Goal: Task Accomplishment & Management: Use online tool/utility

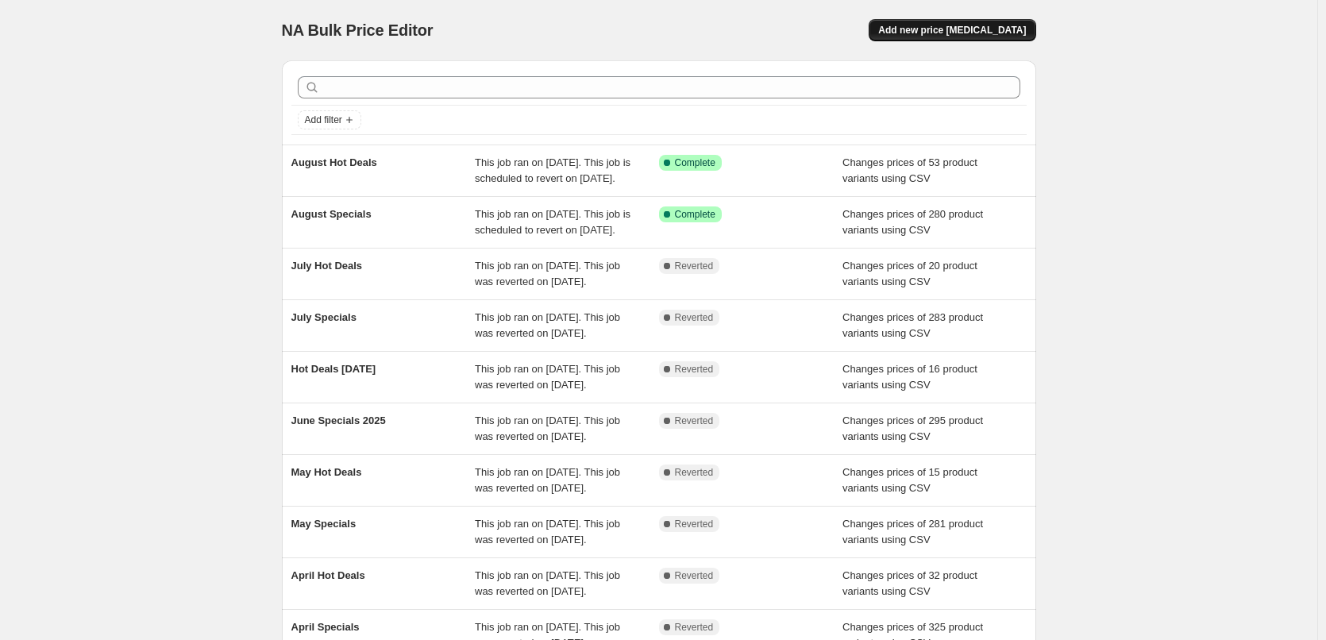
click at [982, 25] on span "Add new price [MEDICAL_DATA]" at bounding box center [952, 30] width 148 height 13
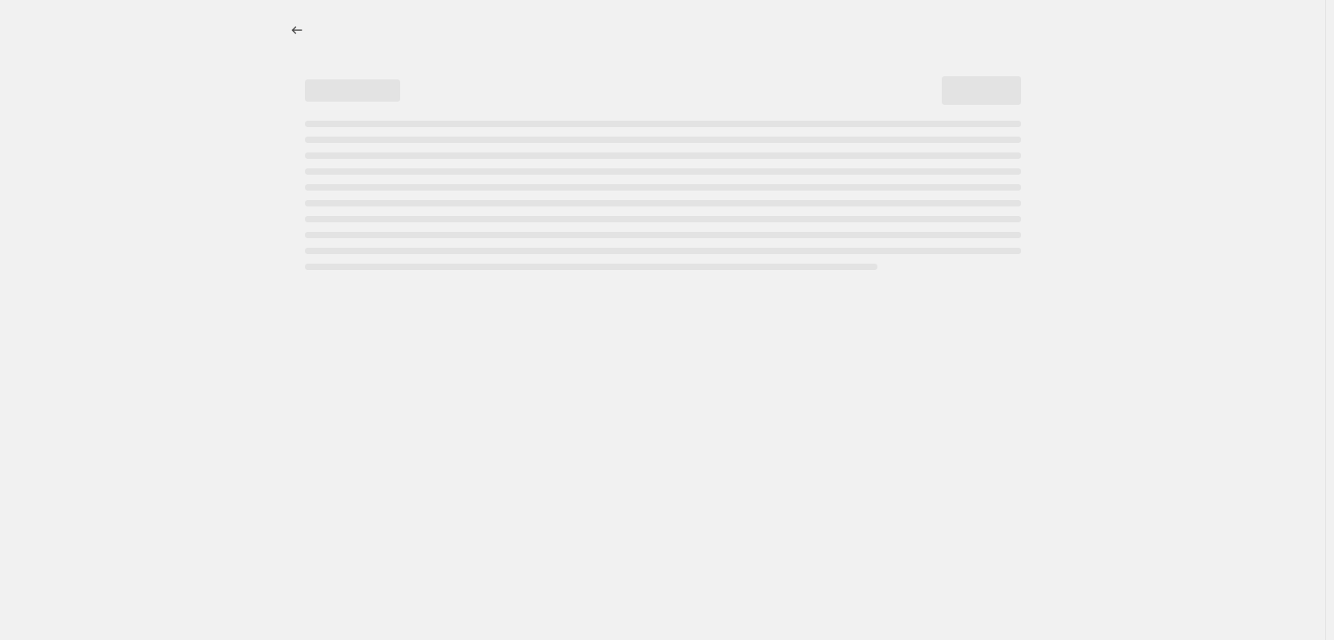
select select "percentage"
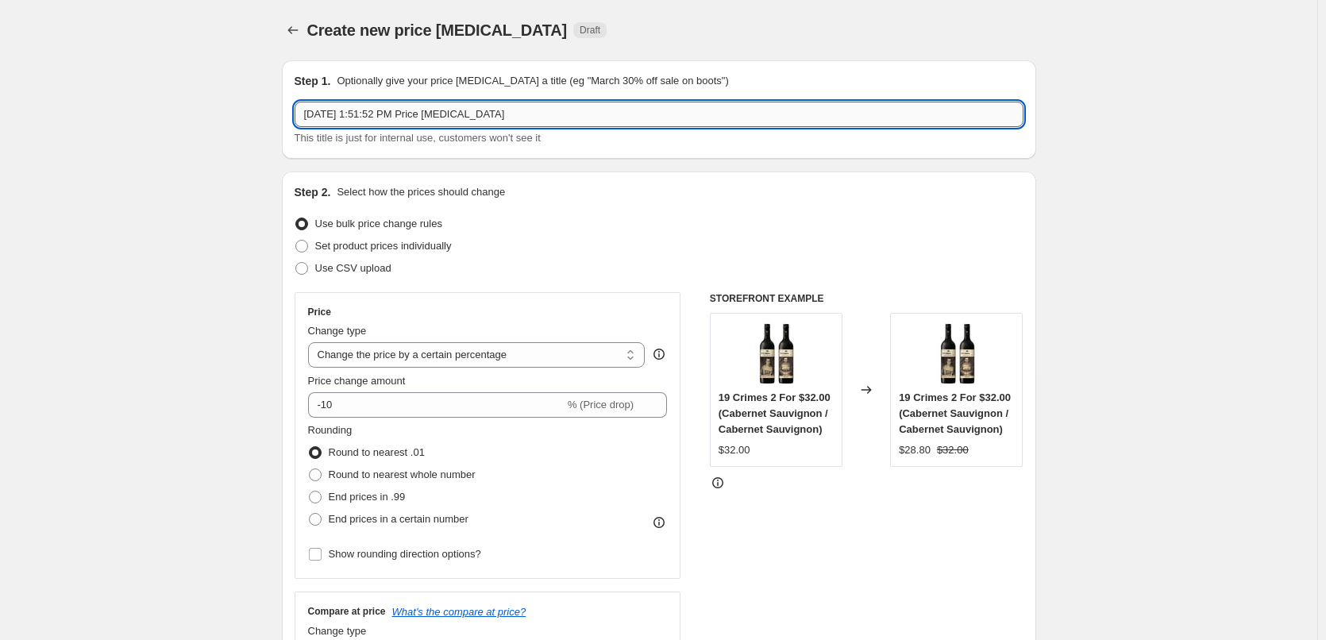
click at [457, 114] on input "[DATE] 1:51:52 PM Price [MEDICAL_DATA]" at bounding box center [659, 114] width 729 height 25
type input "September Specials"
click at [385, 270] on span "Use CSV upload" at bounding box center [353, 268] width 76 height 12
click at [296, 263] on input "Use CSV upload" at bounding box center [295, 262] width 1 height 1
radio input "true"
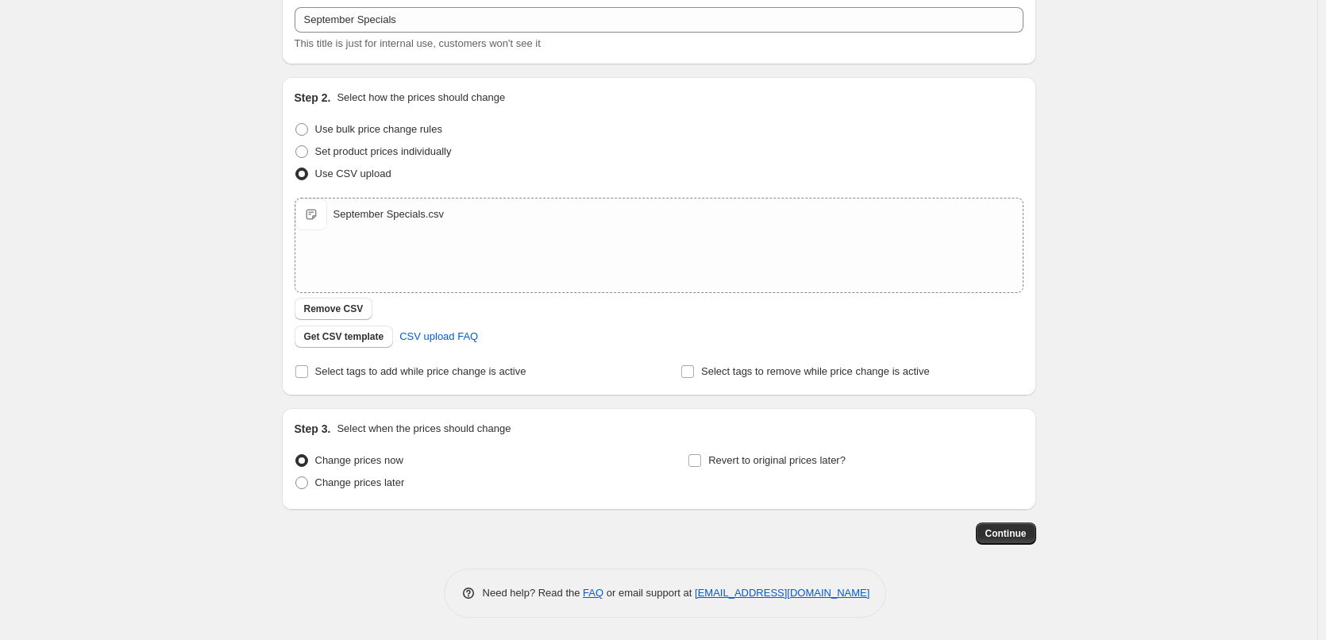
scroll to position [96, 0]
click at [427, 372] on span "Select tags to add while price change is active" at bounding box center [420, 370] width 211 height 12
click at [308, 372] on input "Select tags to add while price change is active" at bounding box center [301, 370] width 13 height 13
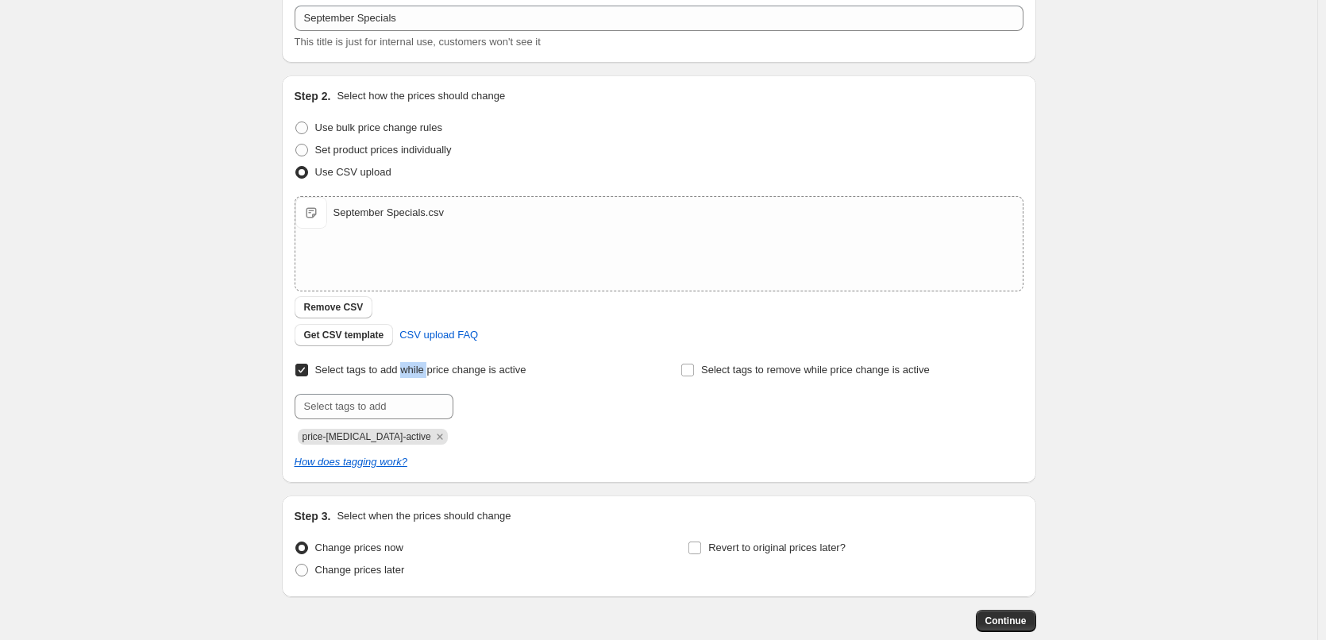
click at [427, 372] on span "Select tags to add while price change is active" at bounding box center [420, 370] width 211 height 12
click at [308, 372] on input "Select tags to add while price change is active" at bounding box center [301, 370] width 13 height 13
checkbox input "false"
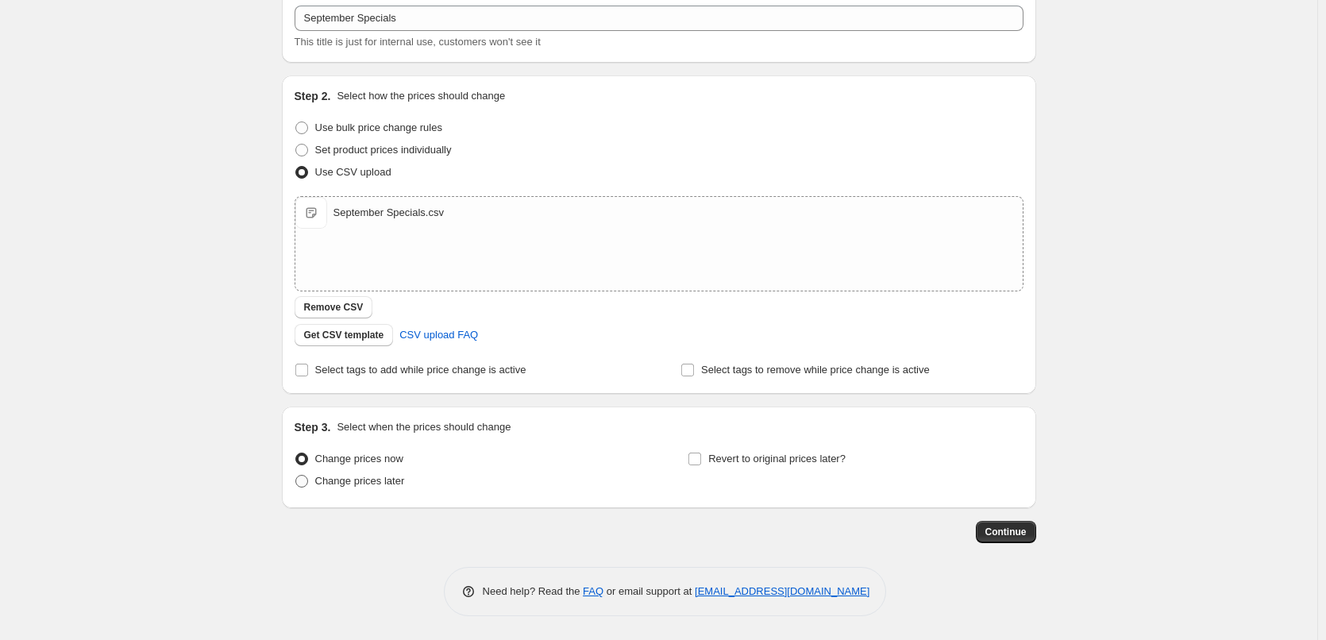
click at [371, 481] on span "Change prices later" at bounding box center [360, 481] width 90 height 12
click at [296, 476] on input "Change prices later" at bounding box center [295, 475] width 1 height 1
radio input "true"
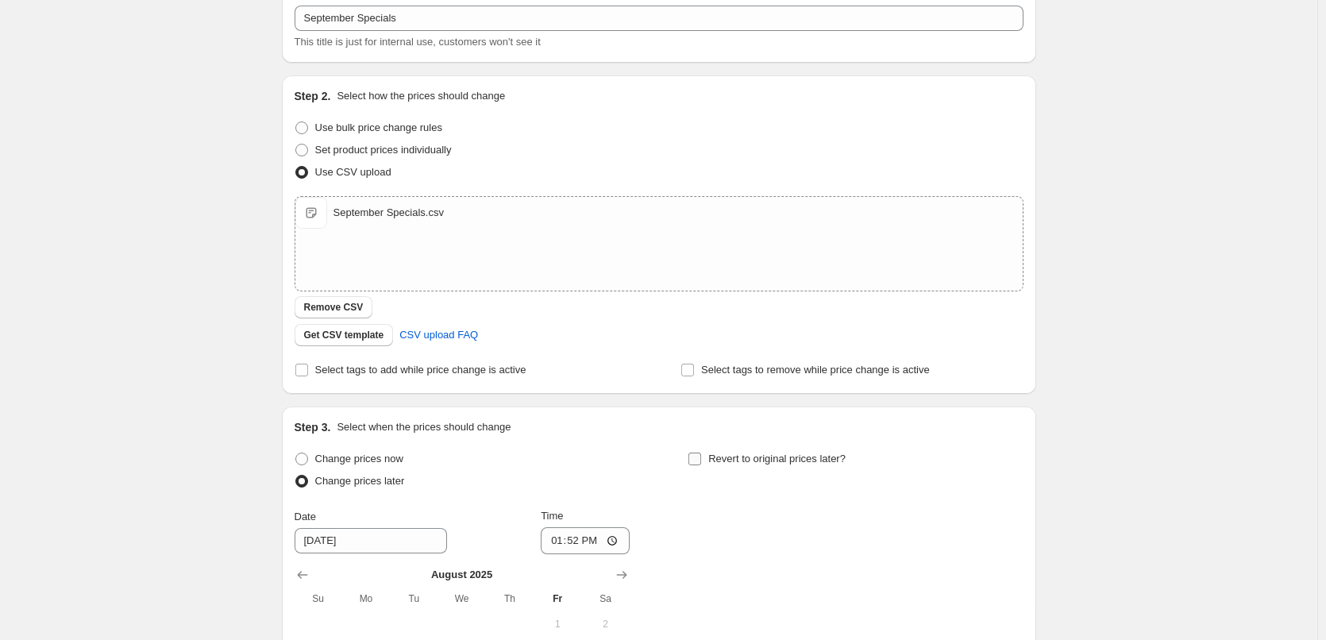
click at [726, 460] on span "Revert to original prices later?" at bounding box center [776, 458] width 137 height 12
click at [701, 460] on input "Revert to original prices later?" at bounding box center [694, 458] width 13 height 13
checkbox input "true"
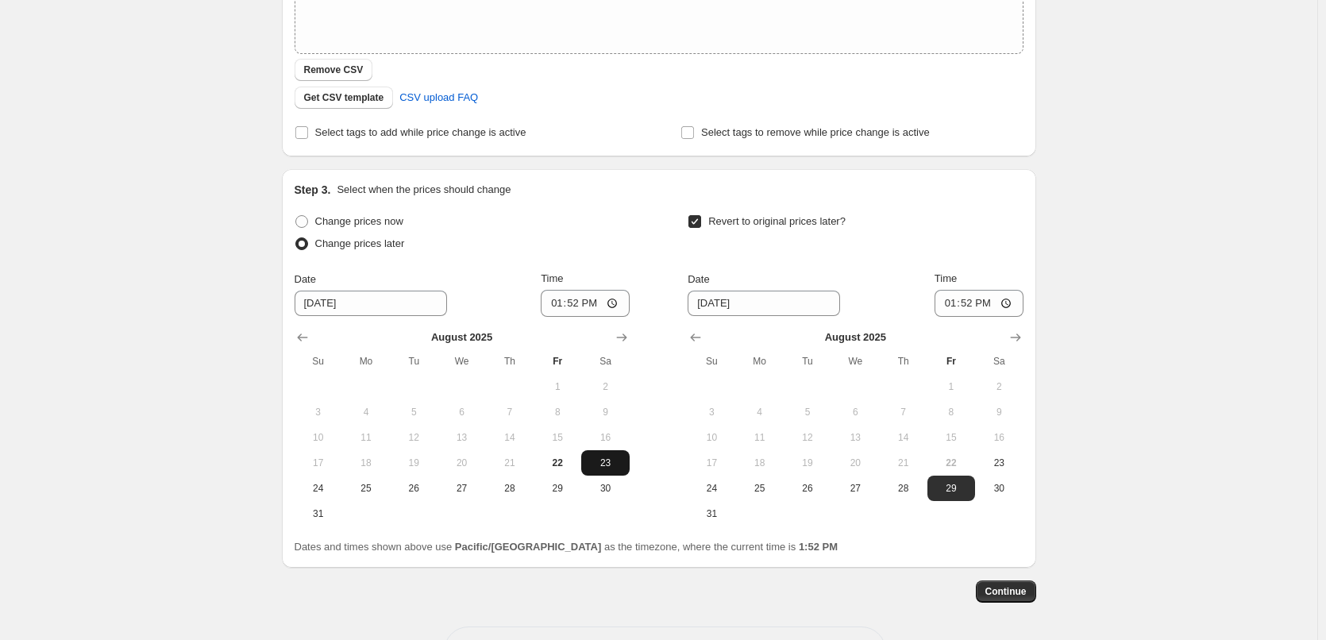
scroll to position [393, 0]
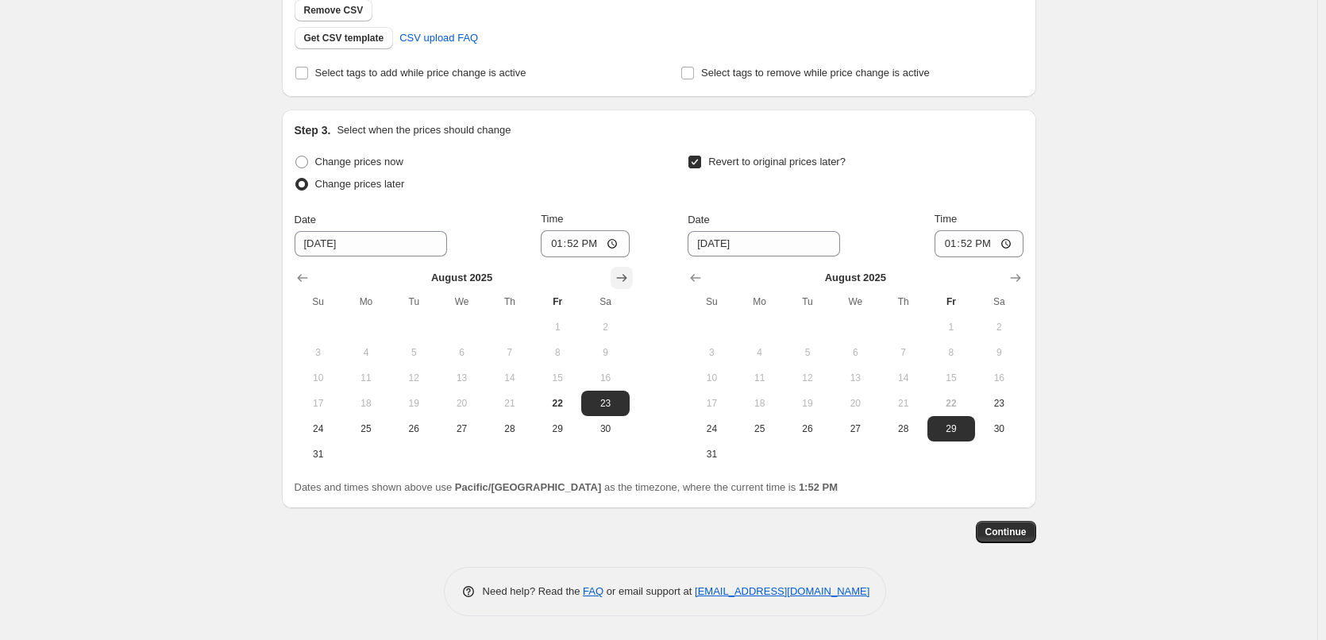
click at [619, 275] on icon "Show next month, September 2025" at bounding box center [622, 278] width 16 height 16
click at [372, 326] on span "1" at bounding box center [365, 327] width 35 height 13
type input "[DATE]"
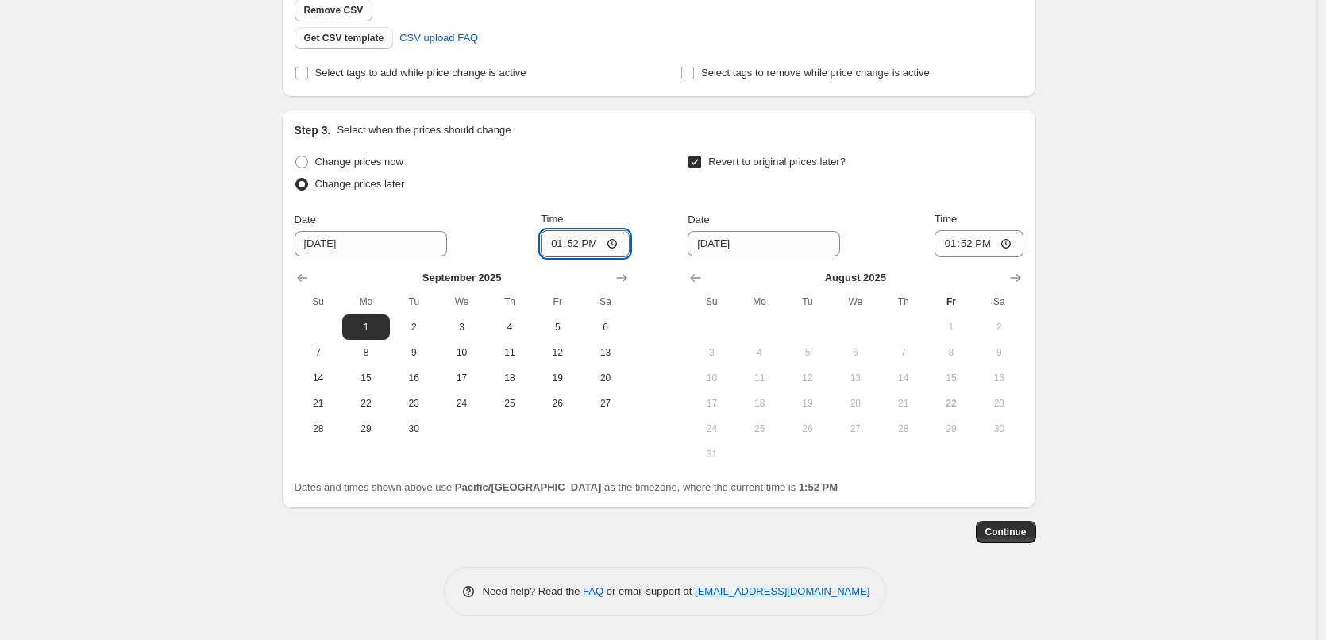
click at [555, 247] on input "13:52" at bounding box center [585, 243] width 89 height 27
type input "00:15"
click at [1014, 275] on icon "Show next month, September 2025" at bounding box center [1015, 278] width 16 height 16
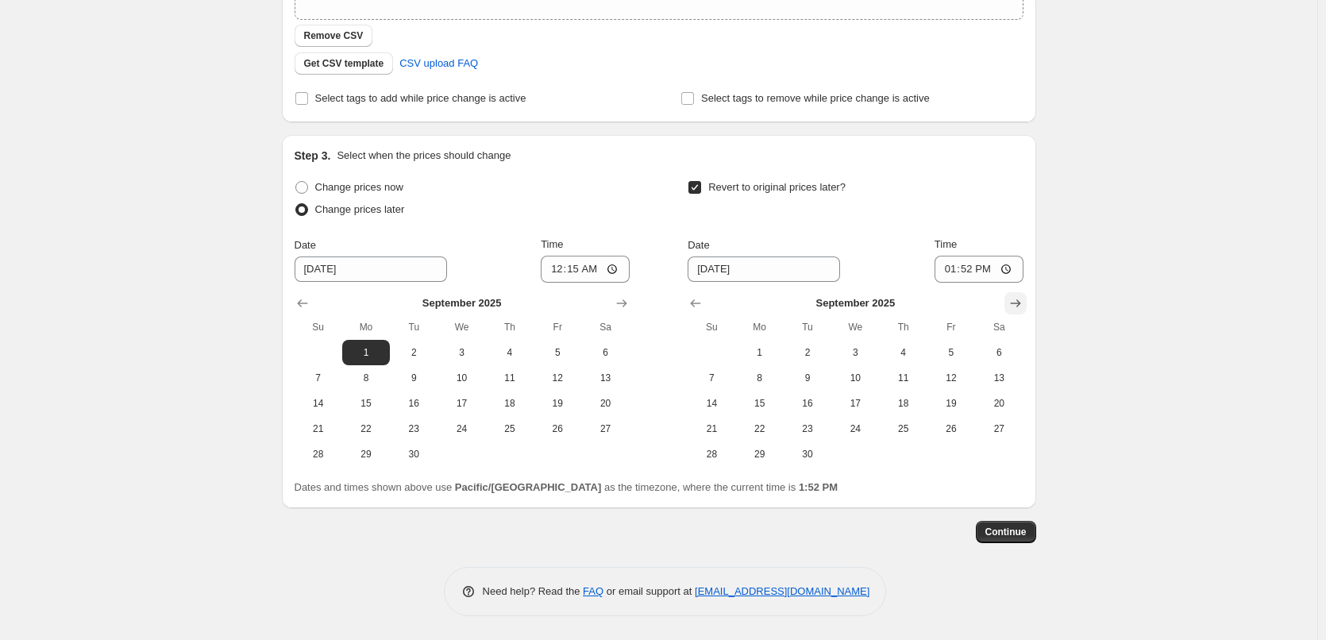
scroll to position [368, 0]
click at [820, 444] on button "30" at bounding box center [808, 453] width 48 height 25
type input "[DATE]"
click at [943, 271] on input "13:52" at bounding box center [978, 269] width 89 height 27
type input "23:45"
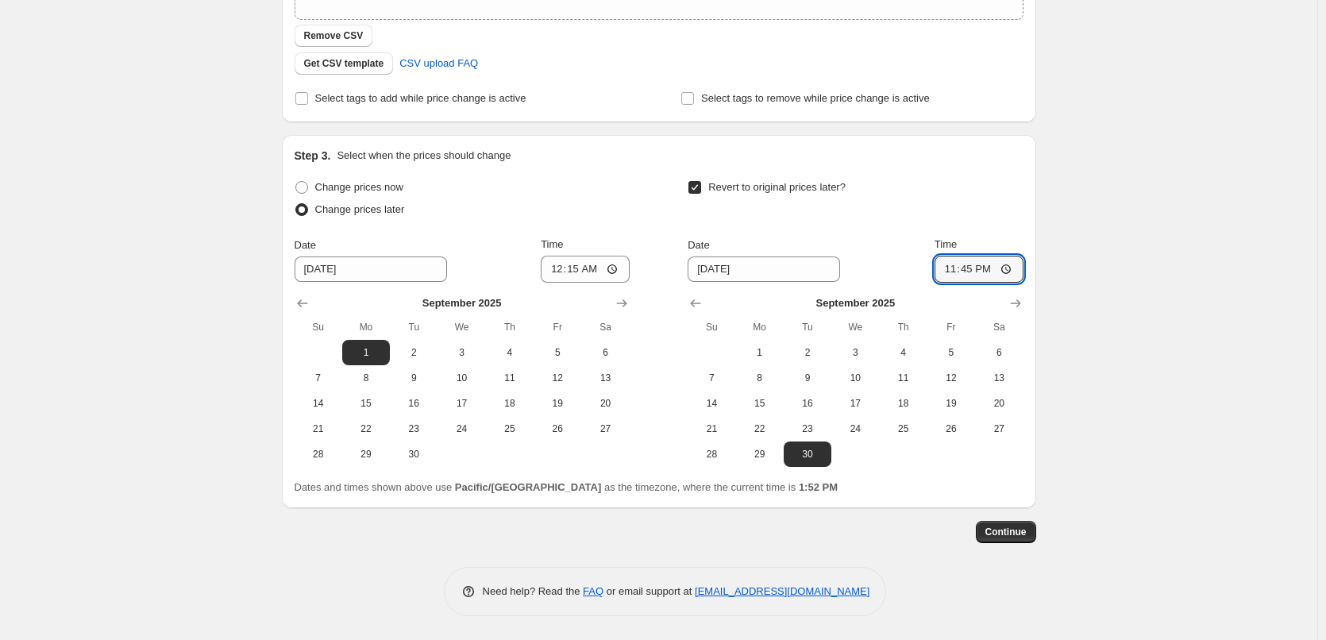
click at [1096, 160] on div "Create new price [MEDICAL_DATA]. This page is ready Create new price [MEDICAL_D…" at bounding box center [658, 135] width 1317 height 1007
click at [1015, 532] on span "Continue" at bounding box center [1005, 532] width 41 height 13
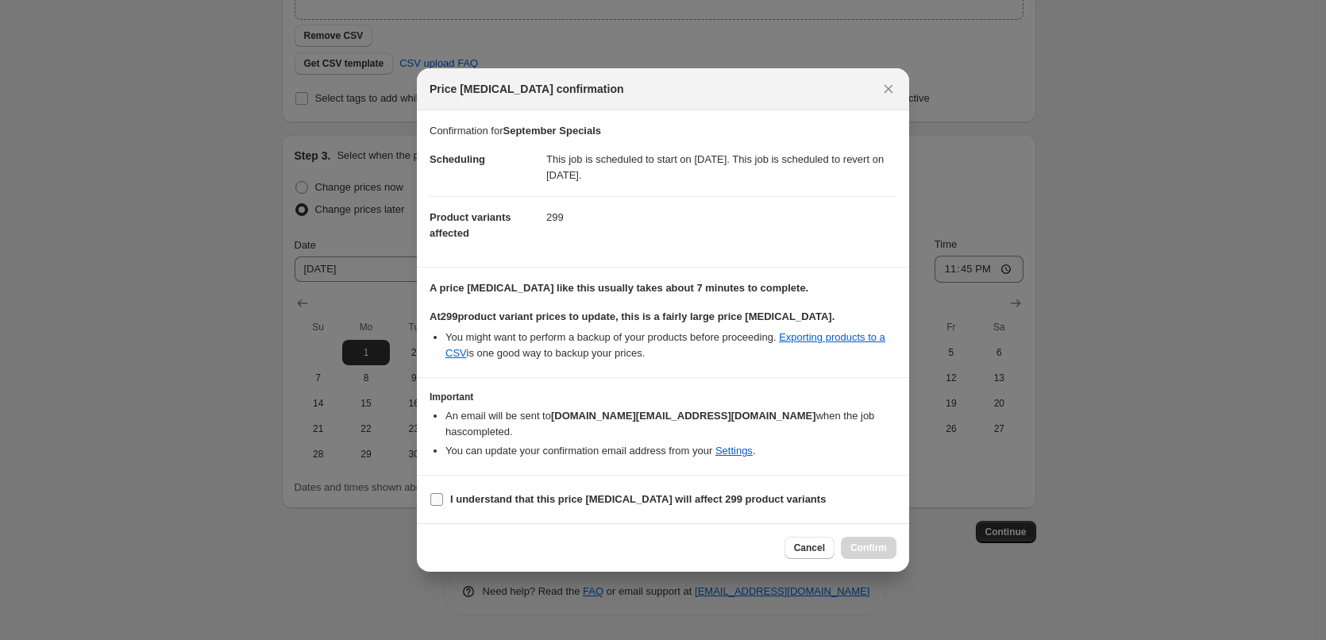
click at [519, 498] on b "I understand that this price [MEDICAL_DATA] will affect 299 product variants" at bounding box center [637, 499] width 375 height 12
click at [443, 498] on input "I understand that this price [MEDICAL_DATA] will affect 299 product variants" at bounding box center [436, 499] width 13 height 13
checkbox input "true"
click at [875, 546] on span "Confirm" at bounding box center [868, 547] width 37 height 13
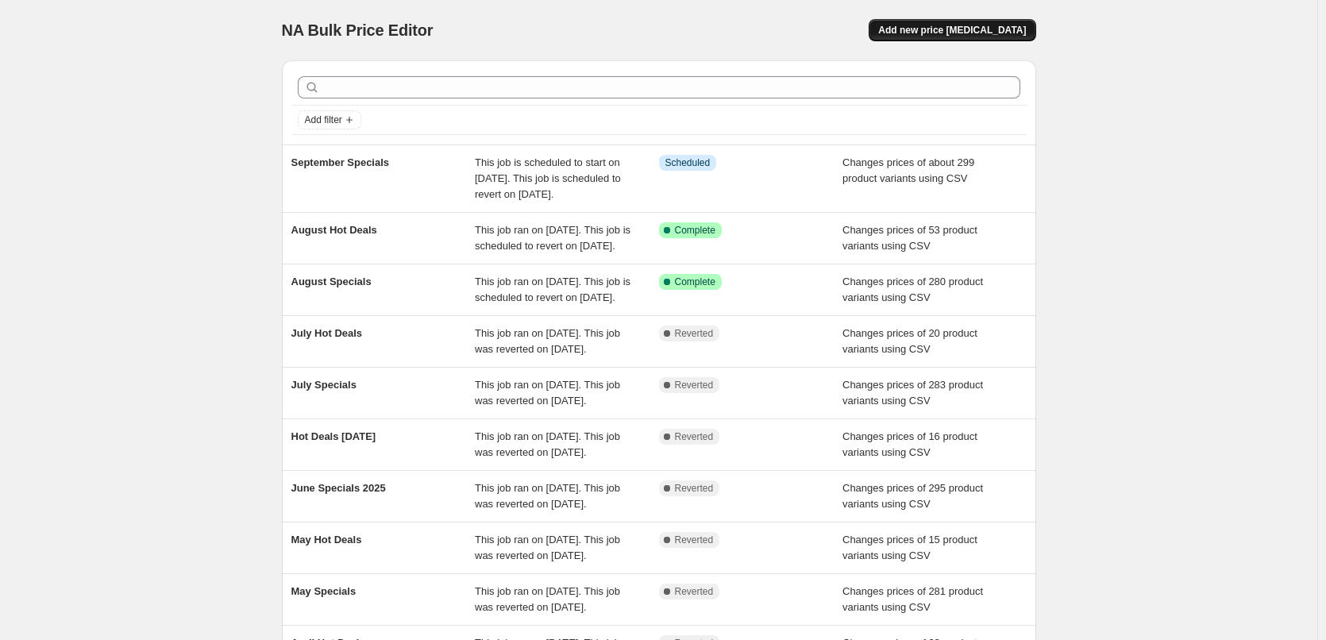
click at [938, 29] on span "Add new price [MEDICAL_DATA]" at bounding box center [952, 30] width 148 height 13
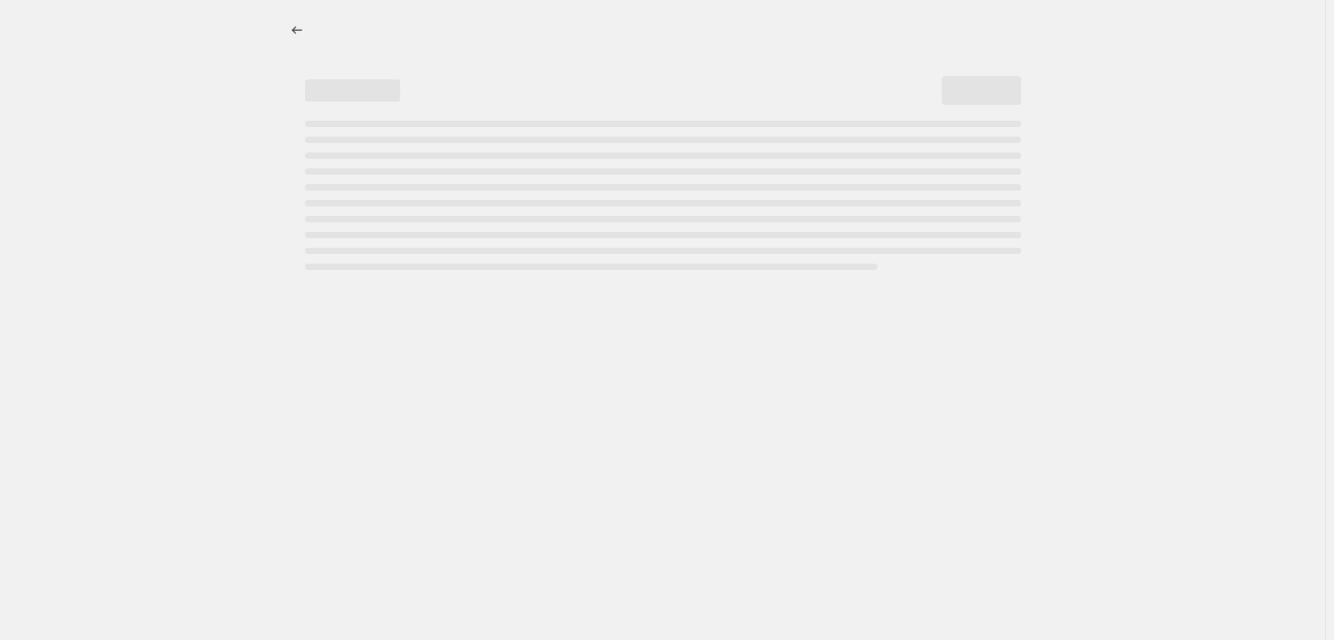
select select "percentage"
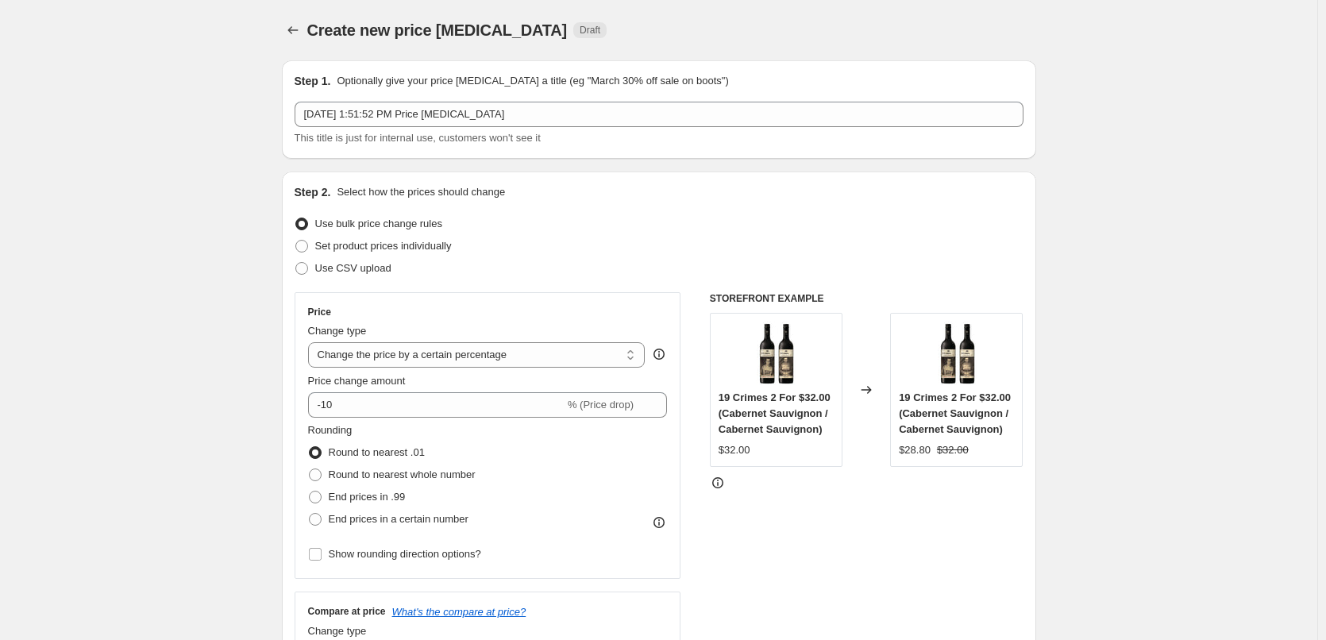
click at [549, 101] on div "Step 1. Optionally give your price [MEDICAL_DATA] a title (eg "March 30% off sa…" at bounding box center [659, 109] width 729 height 73
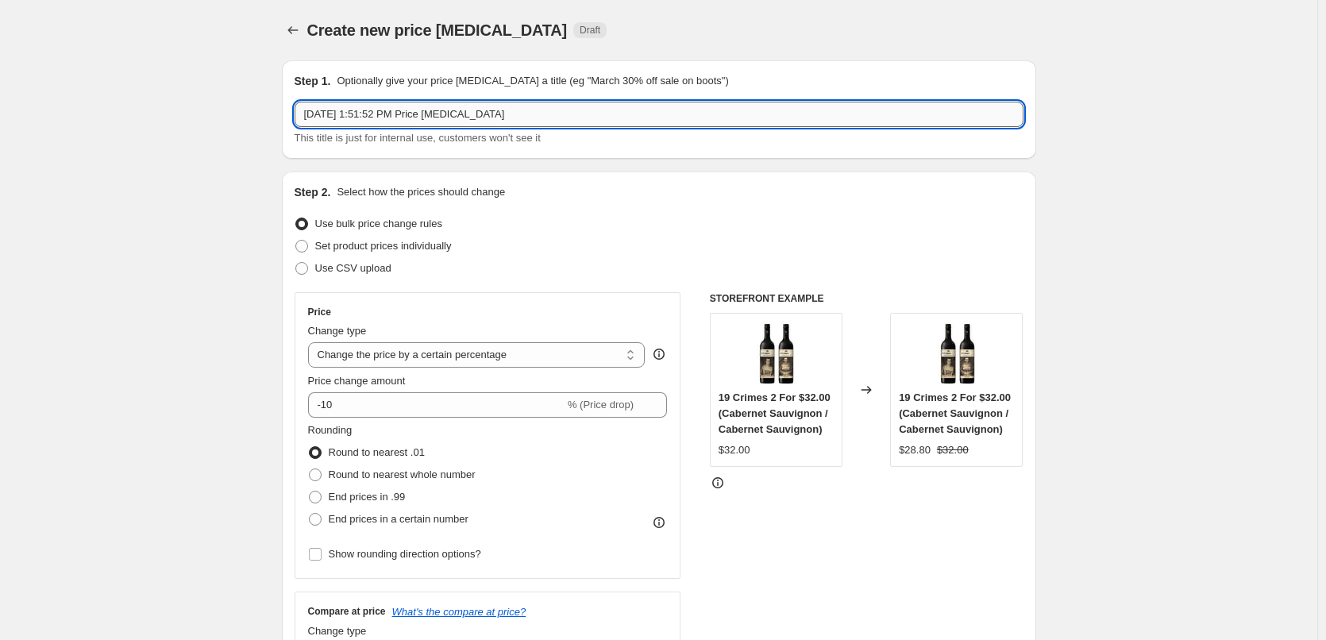
click at [546, 105] on input "[DATE] 1:51:52 PM Price [MEDICAL_DATA]" at bounding box center [659, 114] width 729 height 25
type input "September Hot Deals"
click at [364, 275] on span "Use CSV upload" at bounding box center [353, 268] width 76 height 16
click at [296, 263] on input "Use CSV upload" at bounding box center [295, 262] width 1 height 1
radio input "true"
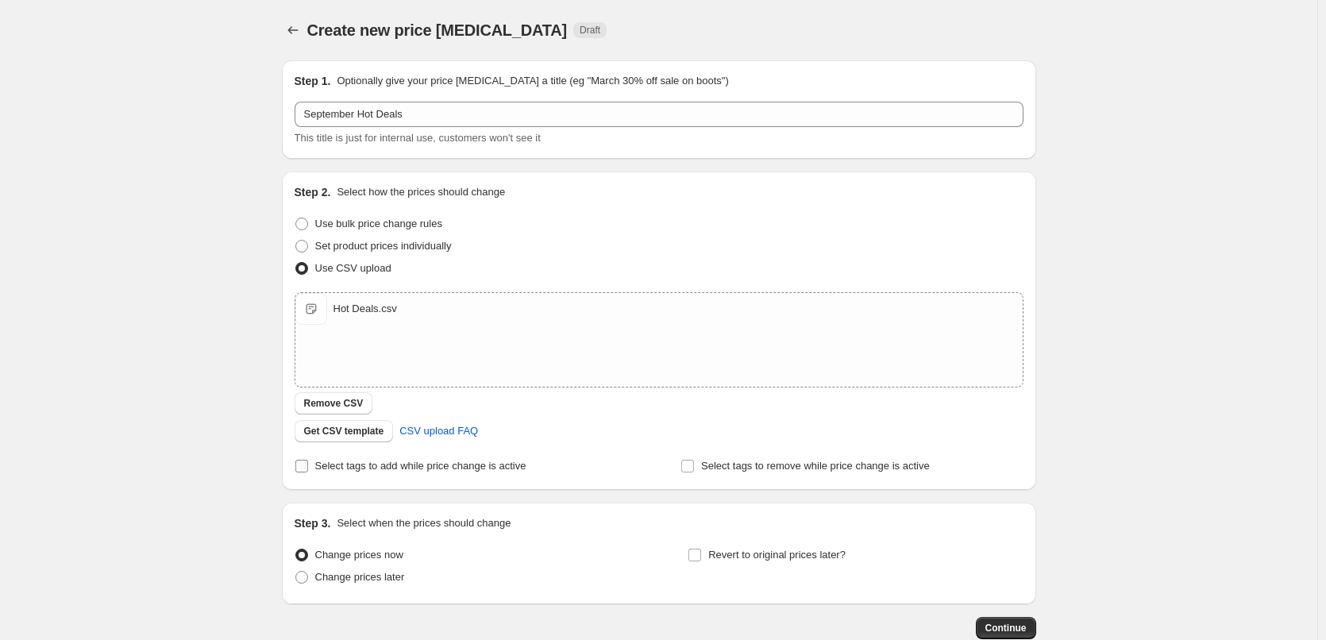
click at [429, 469] on span "Select tags to add while price change is active" at bounding box center [420, 466] width 211 height 12
click at [308, 469] on input "Select tags to add while price change is active" at bounding box center [301, 466] width 13 height 13
checkbox input "true"
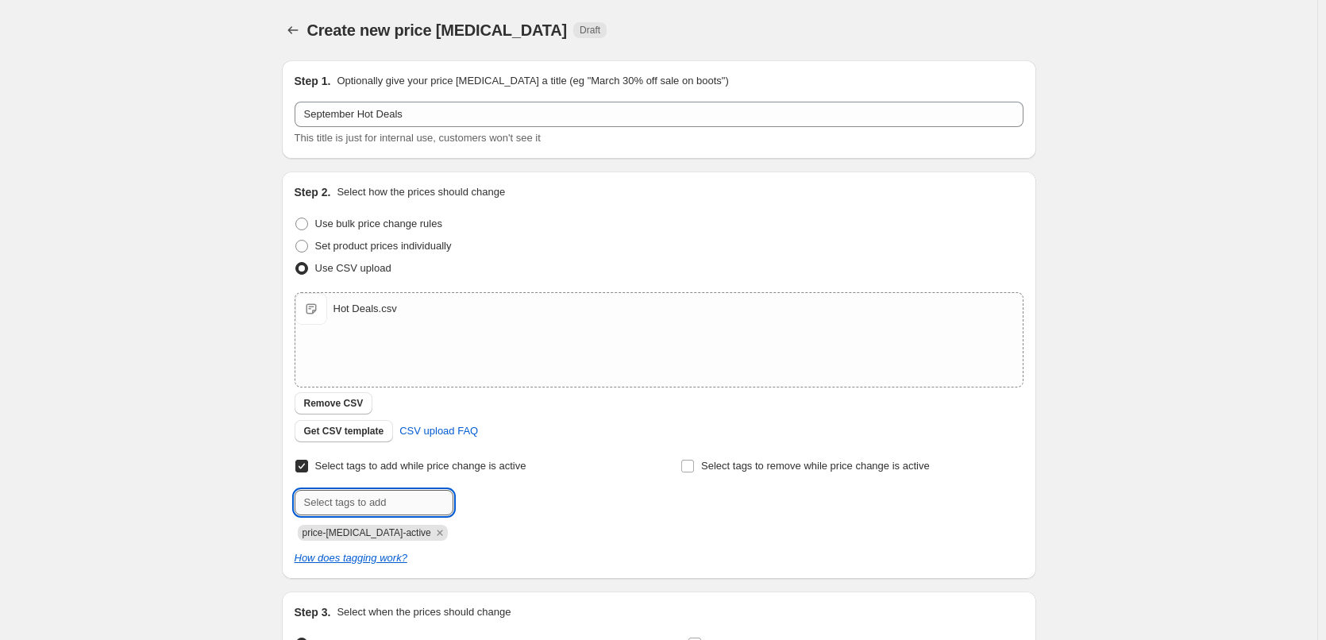
click at [376, 495] on input "text" at bounding box center [374, 502] width 159 height 25
type input "hot-deals"
click at [500, 513] on div "hot-deals Add hot-deals" at bounding box center [466, 502] width 342 height 25
click at [503, 502] on span "hot-deals" at bounding box center [508, 500] width 42 height 11
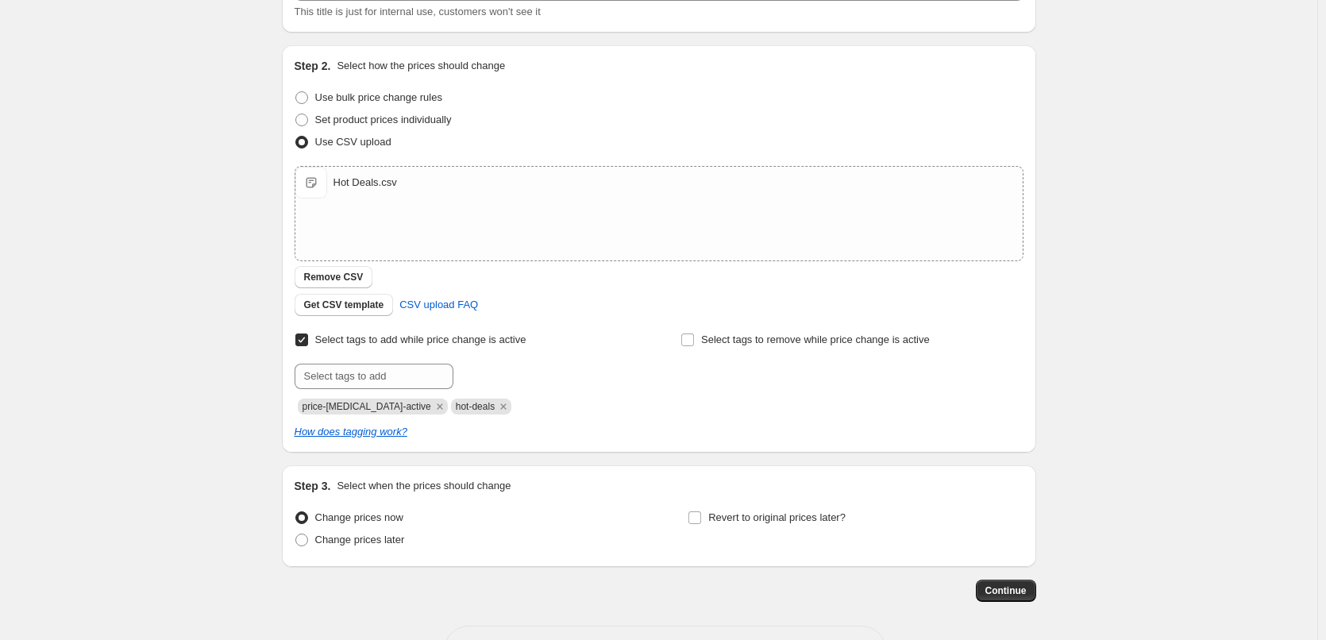
scroll to position [185, 0]
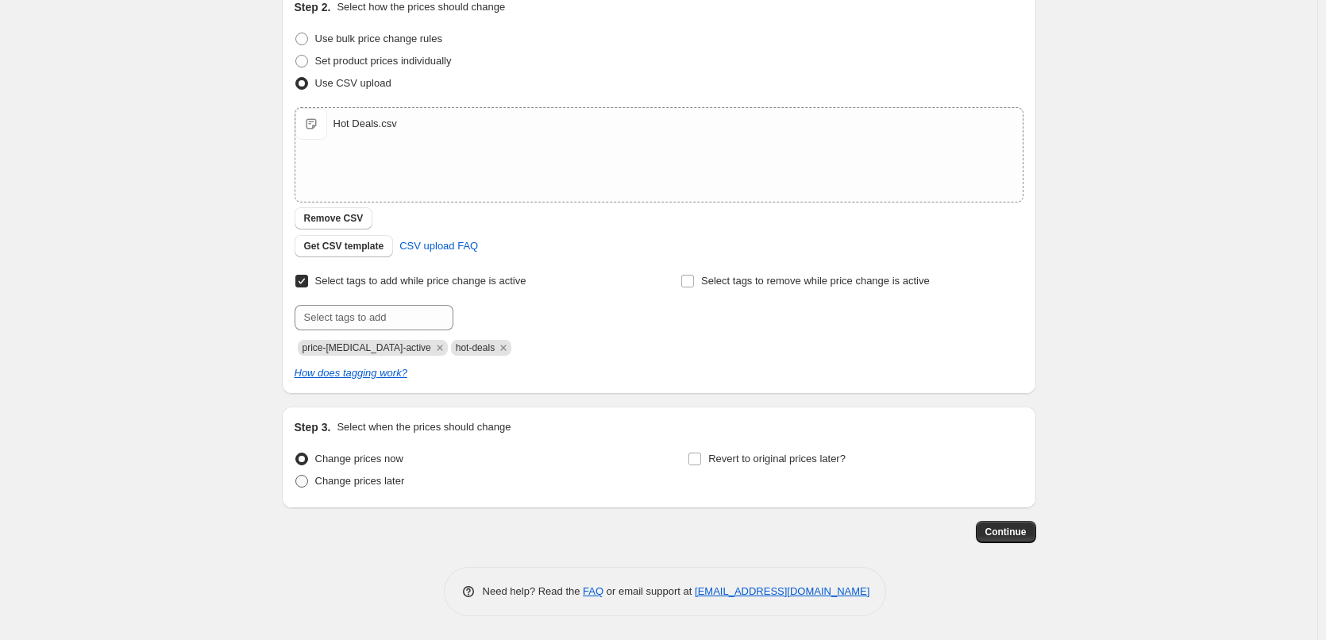
click at [356, 483] on span "Change prices later" at bounding box center [360, 481] width 90 height 12
click at [296, 476] on input "Change prices later" at bounding box center [295, 475] width 1 height 1
radio input "true"
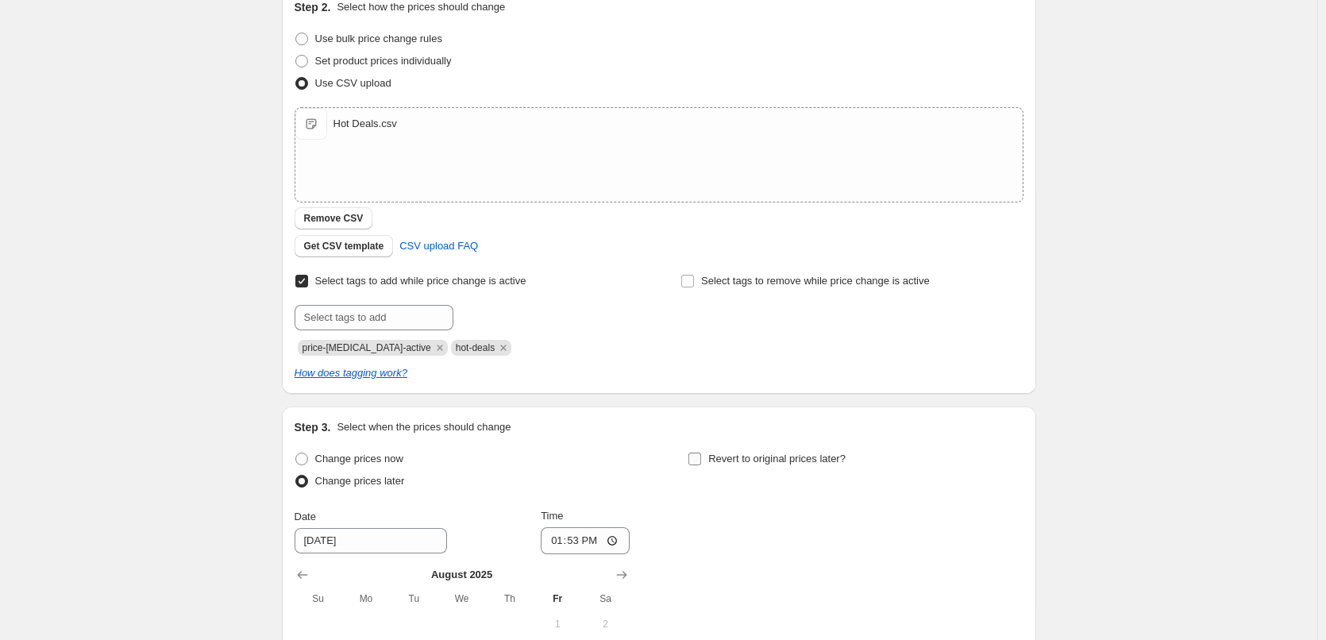
click at [710, 465] on label "Revert to original prices later?" at bounding box center [766, 459] width 158 height 22
click at [701, 465] on input "Revert to original prices later?" at bounding box center [694, 458] width 13 height 13
checkbox input "true"
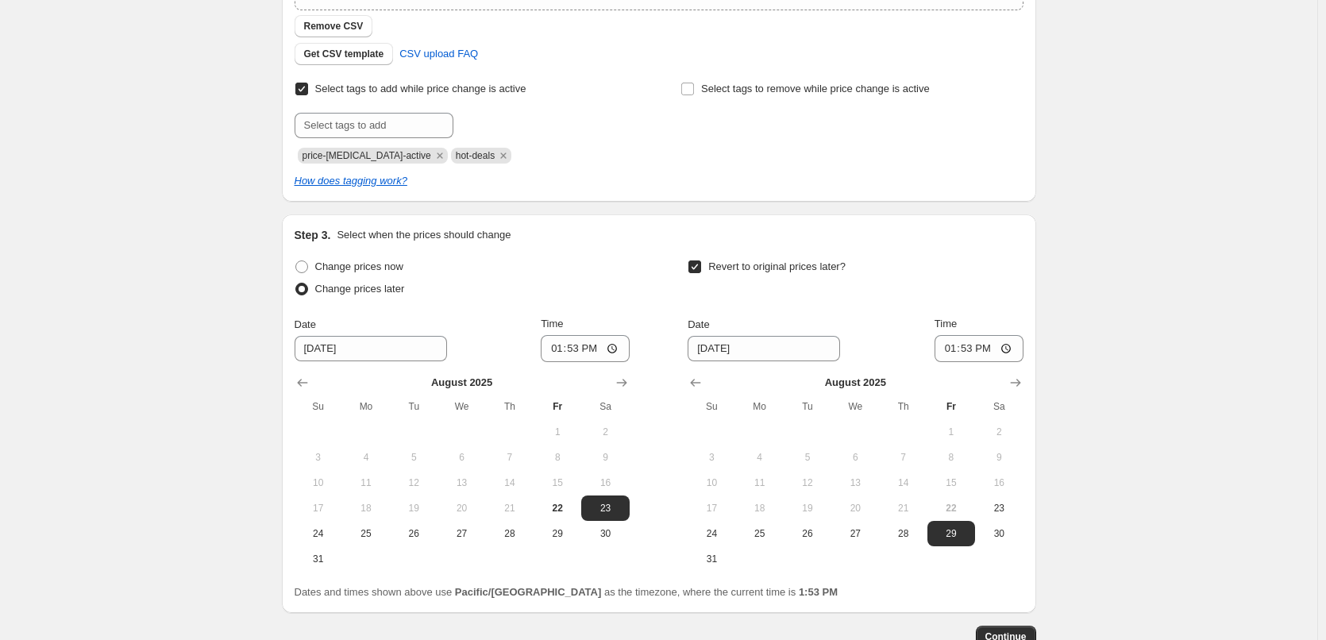
scroll to position [482, 0]
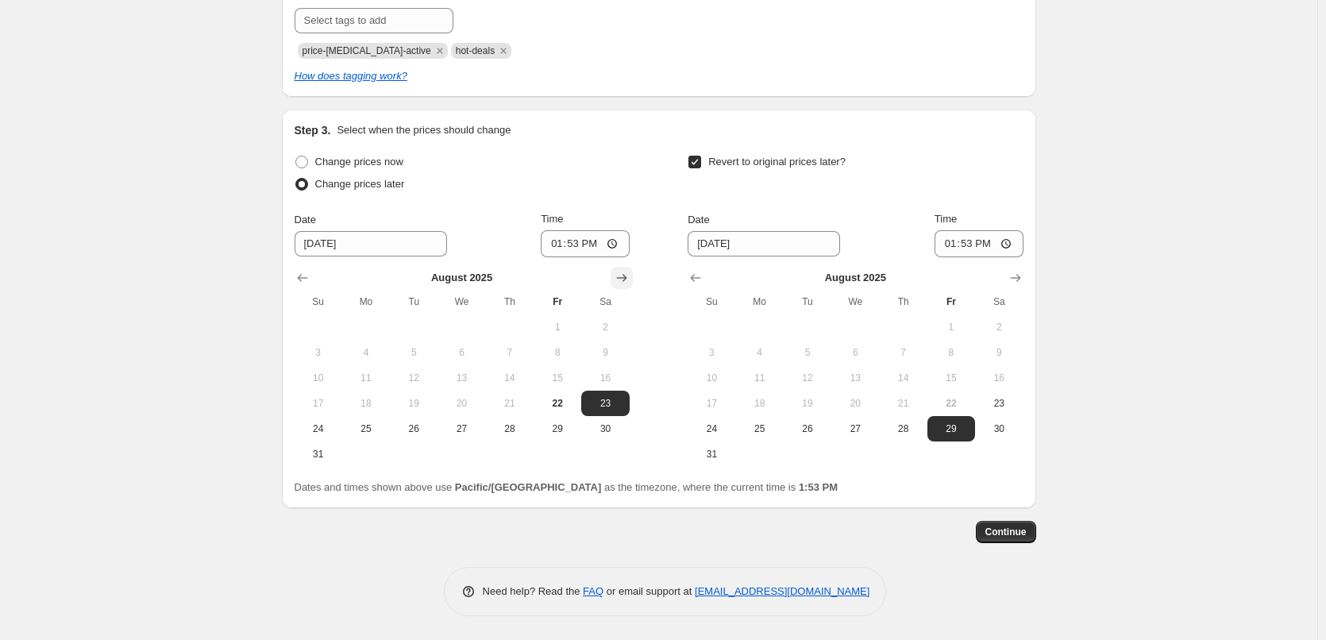
click at [625, 283] on icon "Show next month, September 2025" at bounding box center [622, 278] width 16 height 16
click at [379, 325] on span "1" at bounding box center [365, 327] width 35 height 13
type input "[DATE]"
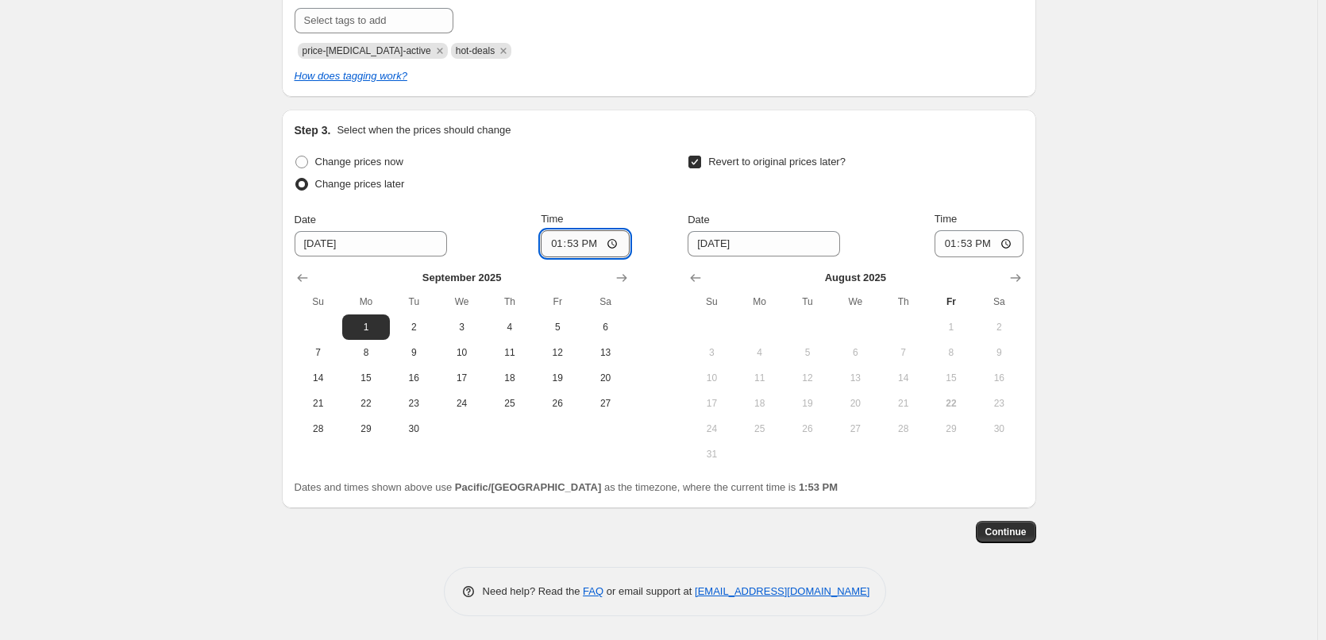
click at [553, 249] on input "13:53" at bounding box center [585, 243] width 89 height 27
type input "00:15"
click at [1012, 275] on icon "Show next month, September 2025" at bounding box center [1015, 278] width 16 height 16
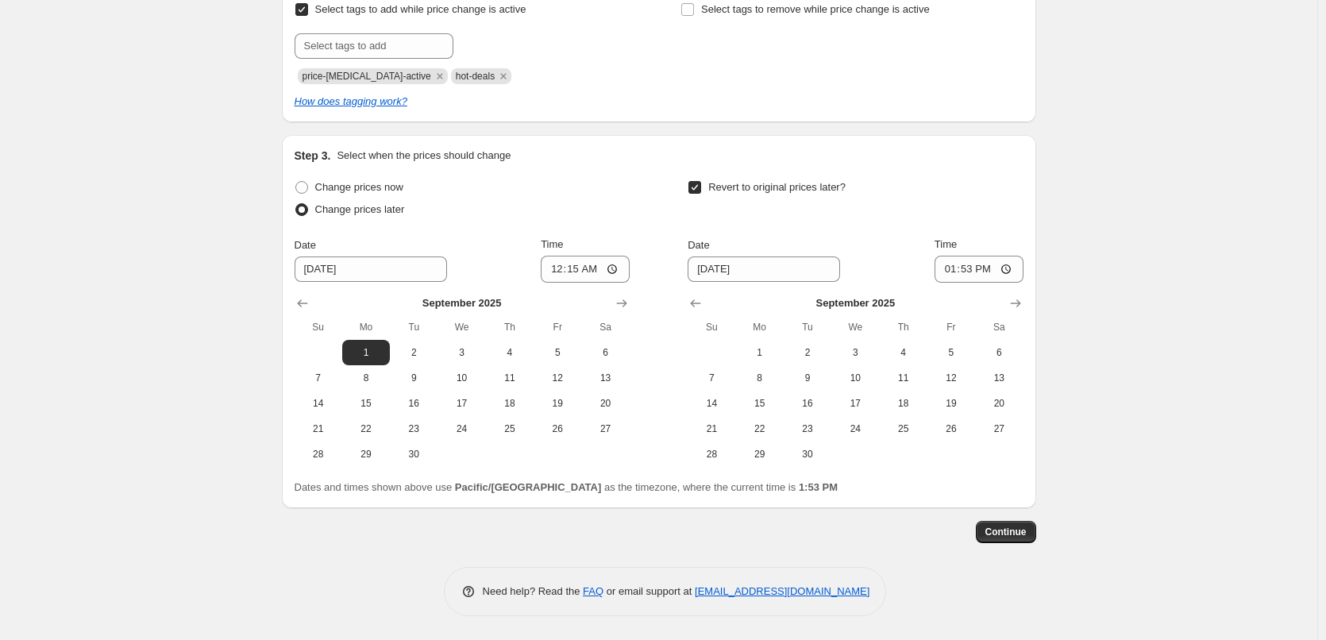
scroll to position [456, 0]
click at [816, 449] on span "30" at bounding box center [807, 454] width 35 height 13
type input "[DATE]"
click at [949, 273] on input "13:53" at bounding box center [978, 269] width 89 height 27
type input "23:45"
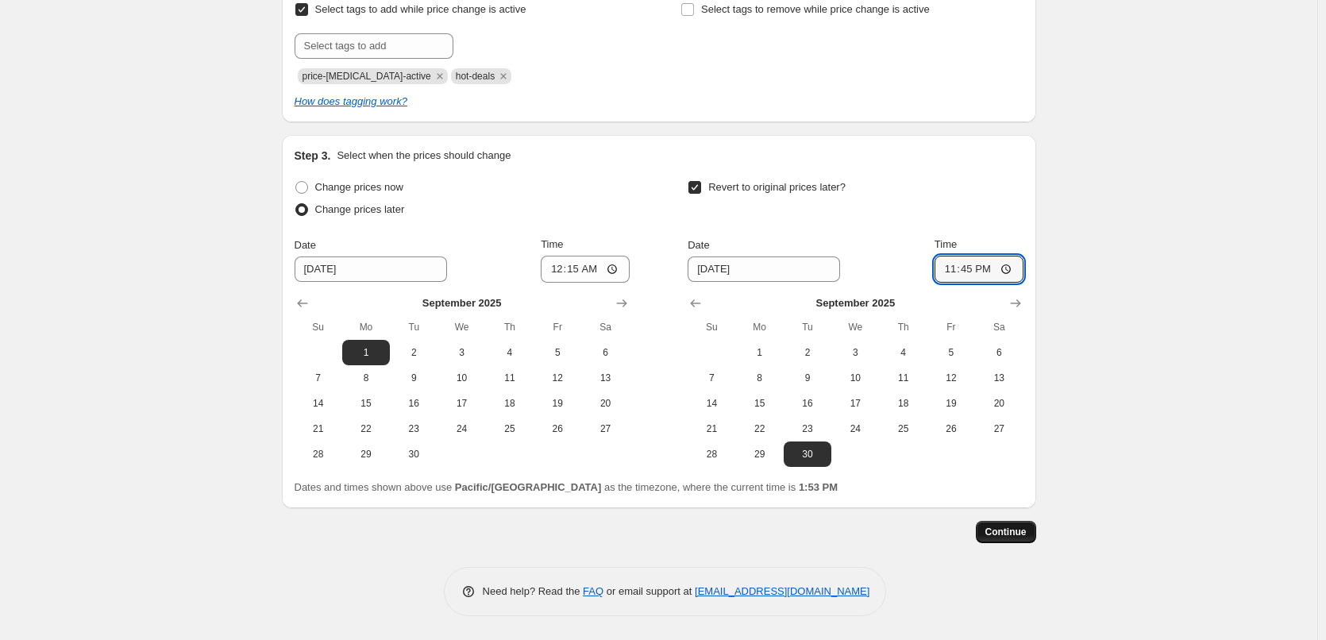
click at [996, 535] on span "Continue" at bounding box center [1005, 532] width 41 height 13
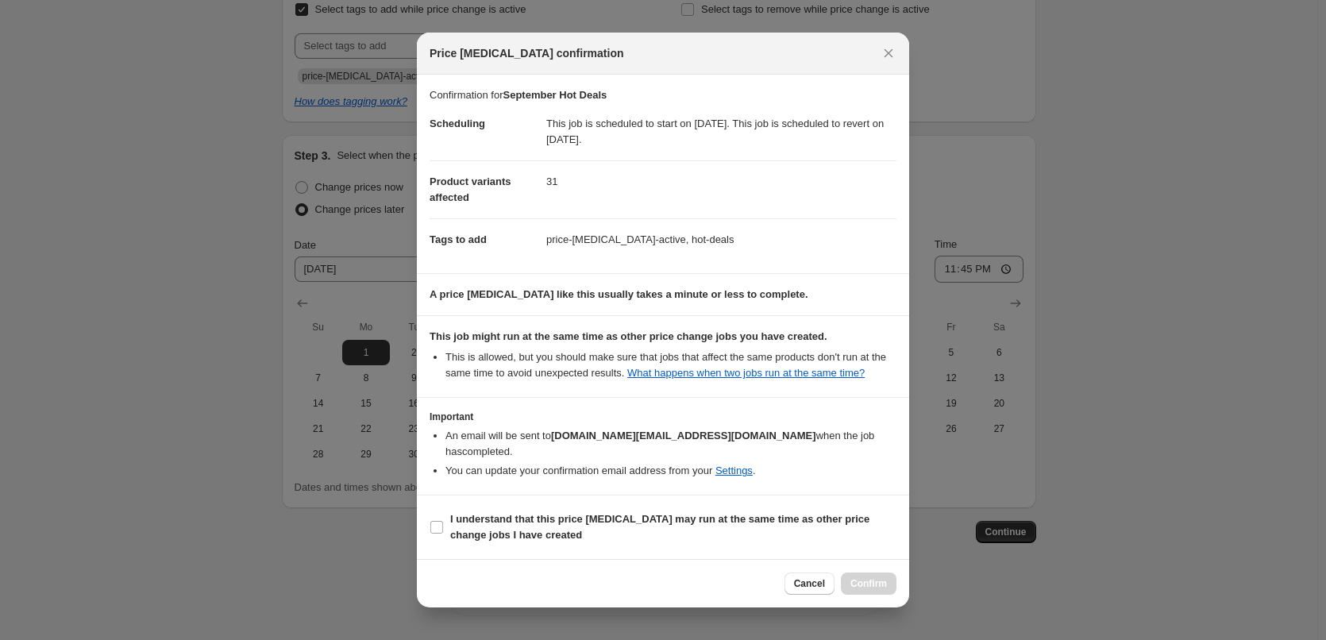
click at [530, 539] on b "I understand that this price [MEDICAL_DATA] may run at the same time as other p…" at bounding box center [659, 527] width 419 height 28
click at [443, 533] on input "I understand that this price [MEDICAL_DATA] may run at the same time as other p…" at bounding box center [436, 527] width 13 height 13
checkbox input "true"
click at [880, 590] on span "Confirm" at bounding box center [868, 583] width 37 height 13
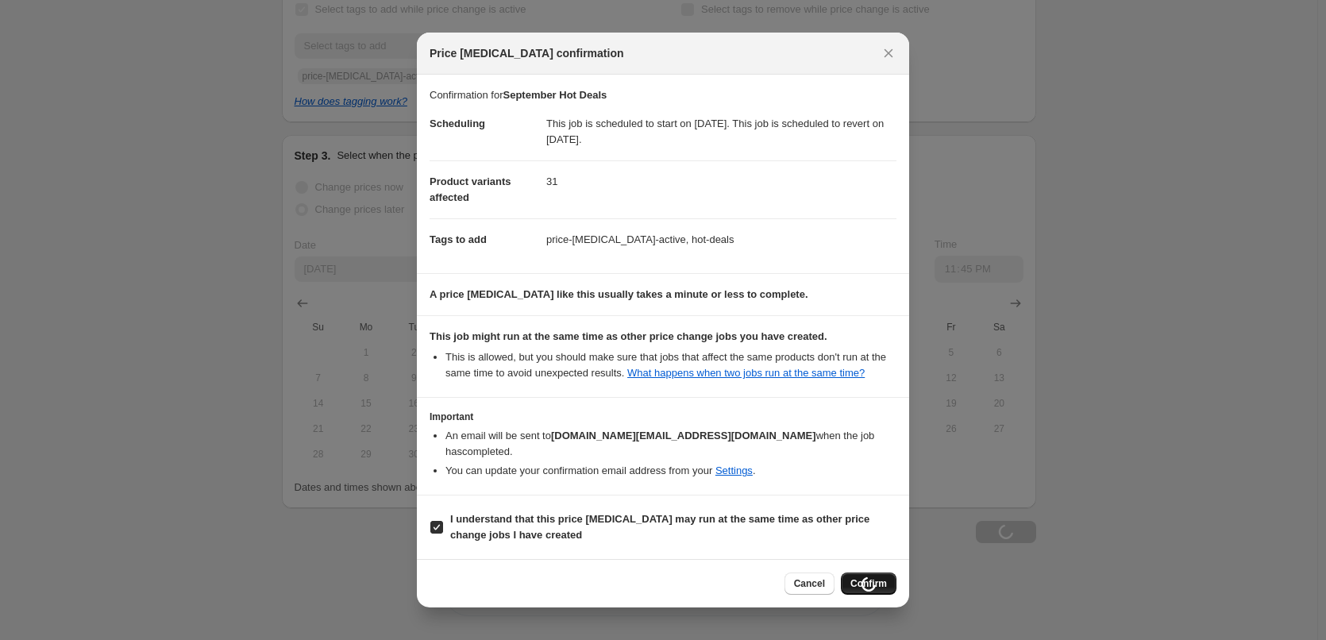
scroll to position [456, 0]
